Goal: Task Accomplishment & Management: Manage account settings

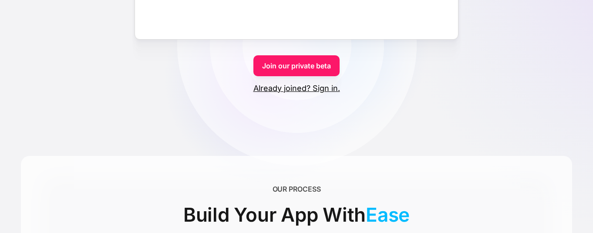
scroll to position [230, 0]
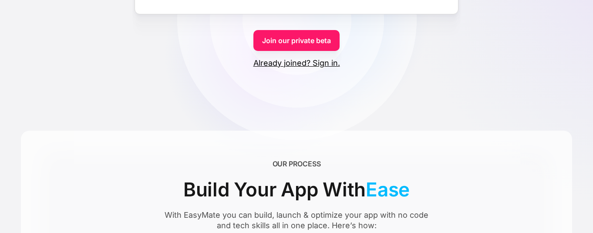
click at [287, 63] on link "Already joined? Sign in." at bounding box center [296, 63] width 87 height 10
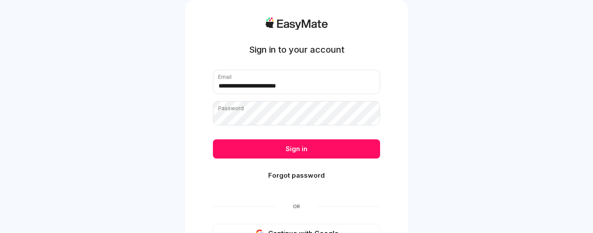
type input "**********"
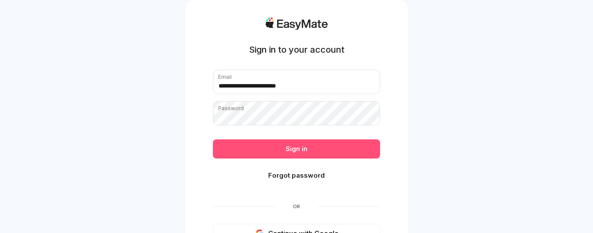
click at [300, 147] on button "Sign in" at bounding box center [296, 148] width 167 height 19
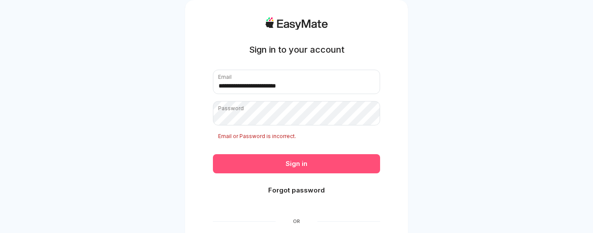
click at [291, 167] on button "Sign in" at bounding box center [296, 163] width 167 height 19
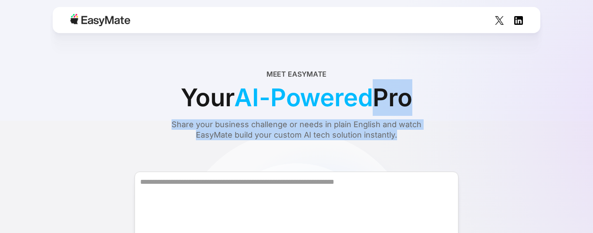
drag, startPoint x: 508, startPoint y: 84, endPoint x: 501, endPoint y: 160, distance: 76.5
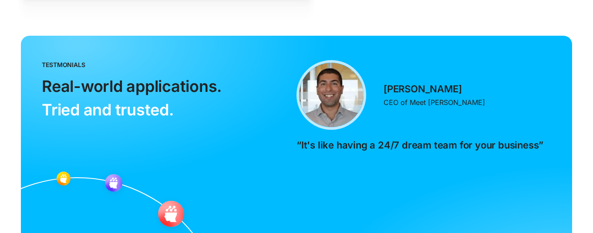
scroll to position [1848, 0]
